Goal: Task Accomplishment & Management: Manage account settings

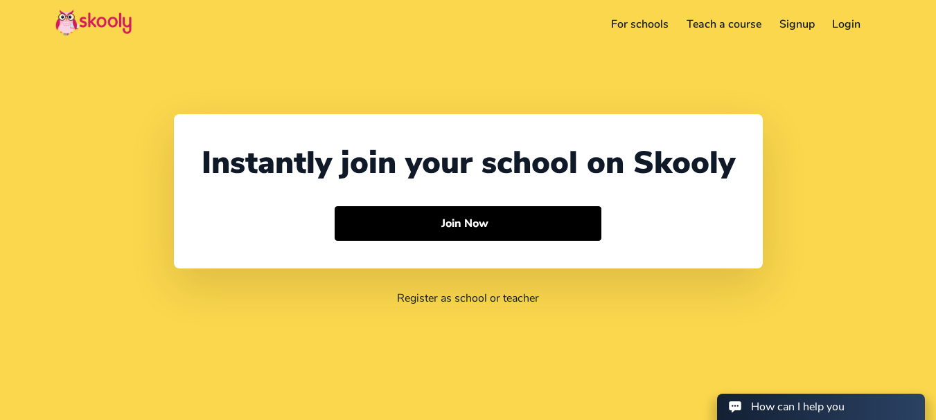
select select "91"
select select "[GEOGRAPHIC_DATA]"
select select "[GEOGRAPHIC_DATA]/[GEOGRAPHIC_DATA]"
click at [822, 219] on div "Hey there 👋! I would be assisting you with [PERSON_NAME], please help with your…" at bounding box center [855, 235] width 126 height 33
select select "91"
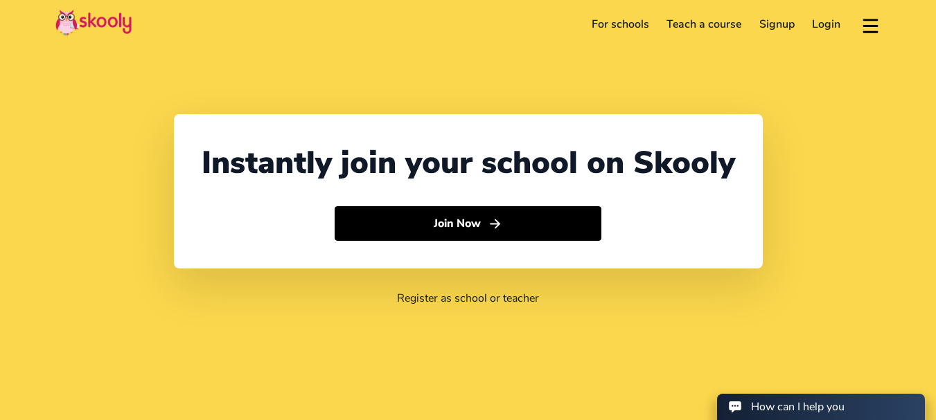
select select "[GEOGRAPHIC_DATA]"
select select "[GEOGRAPHIC_DATA]/[GEOGRAPHIC_DATA]"
click at [821, 21] on link "Login" at bounding box center [826, 24] width 46 height 22
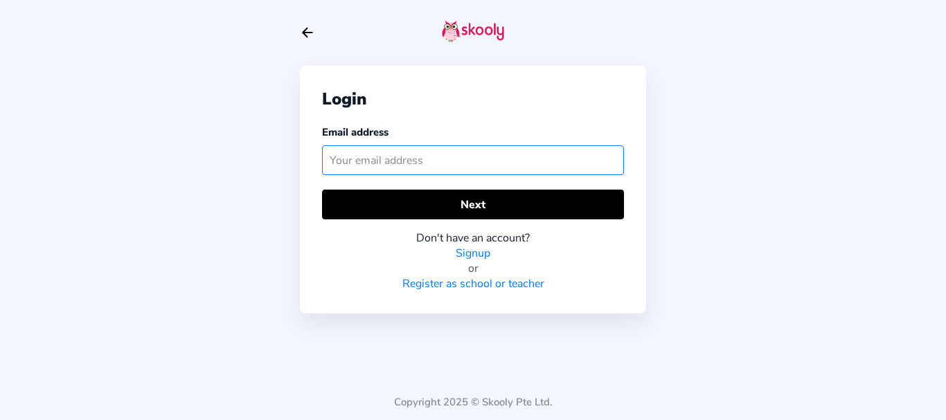
click at [467, 163] on input "text" at bounding box center [473, 160] width 302 height 30
paste input "isakmohan123@mailinator.com"
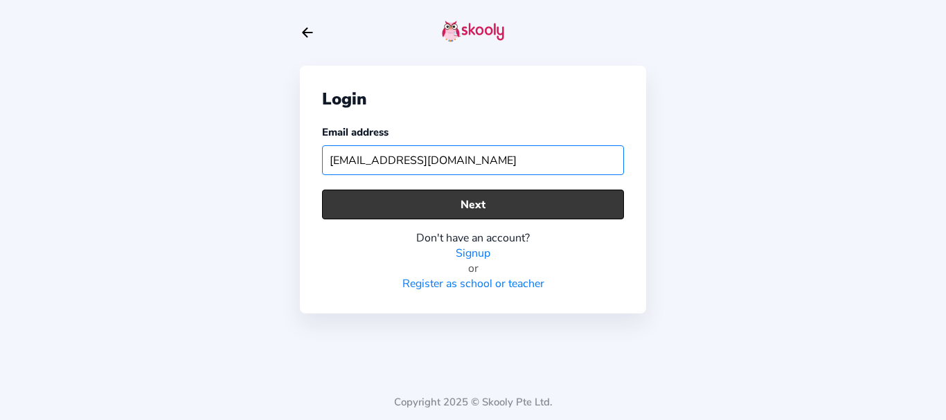
type input "isakmohan123@mailinator.com"
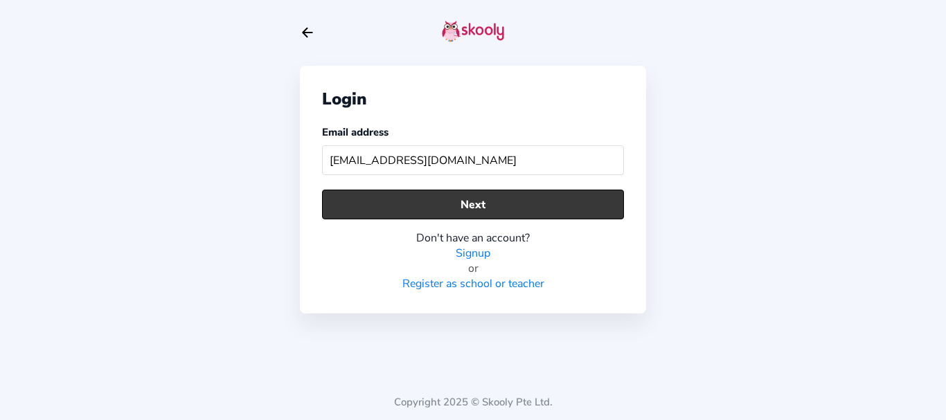
click at [425, 214] on button "Next" at bounding box center [473, 205] width 302 height 30
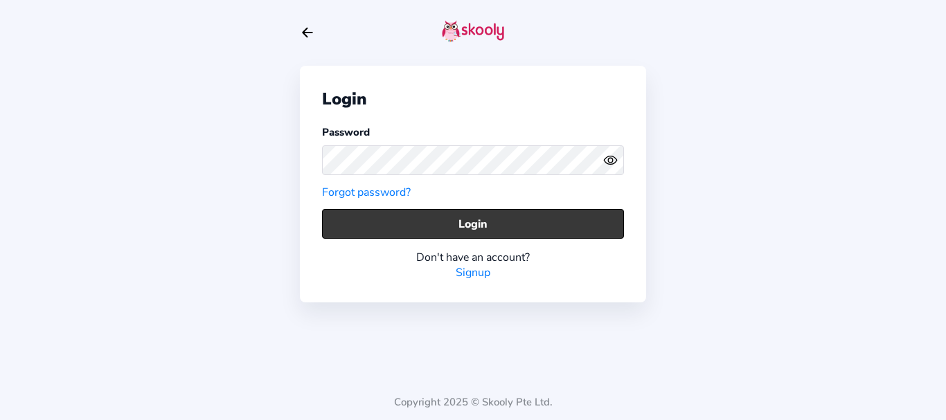
click at [373, 223] on button "Login" at bounding box center [473, 224] width 302 height 30
